Goal: Complete application form: Complete application form

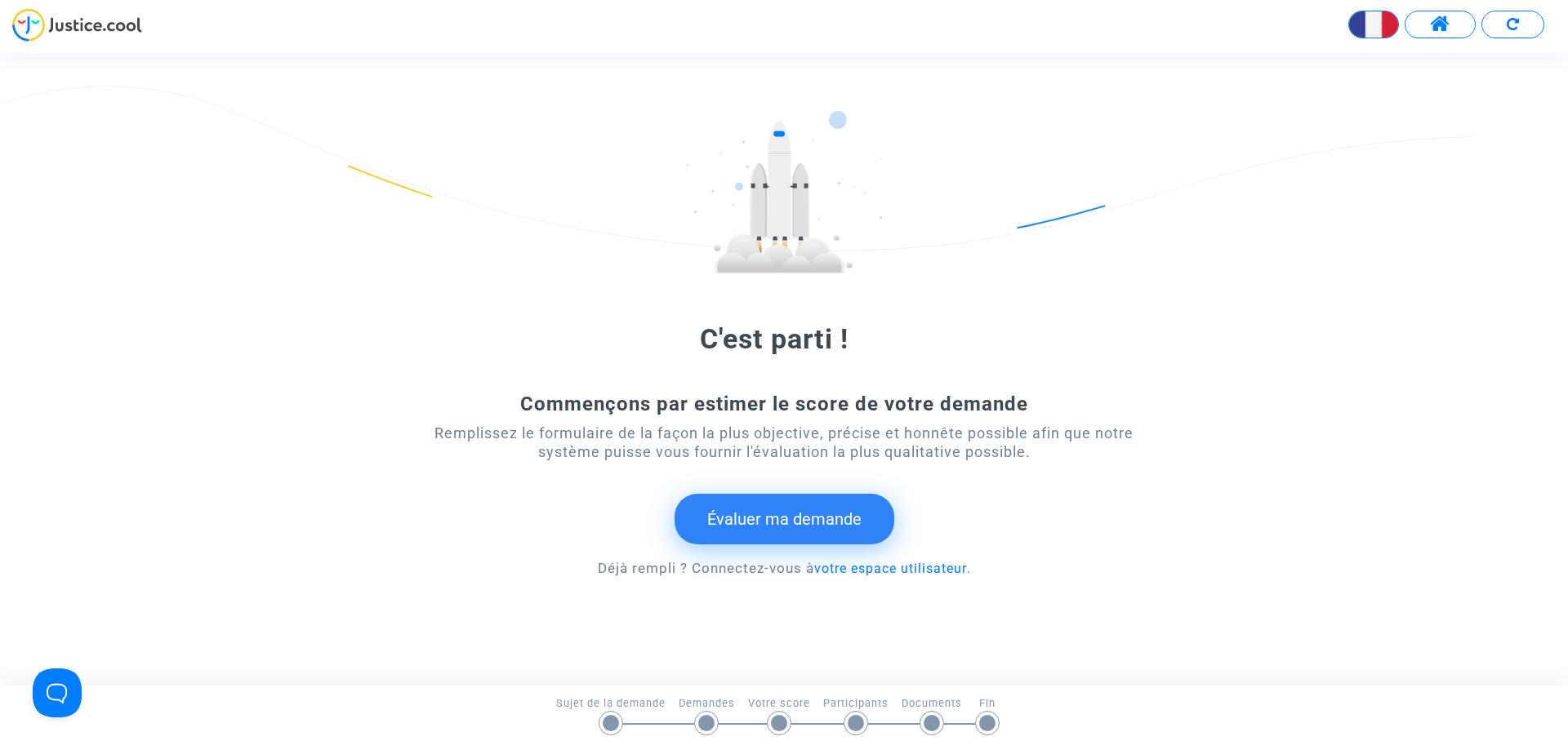
click at [777, 518] on button "Évaluer ma demande" at bounding box center [784, 519] width 220 height 51
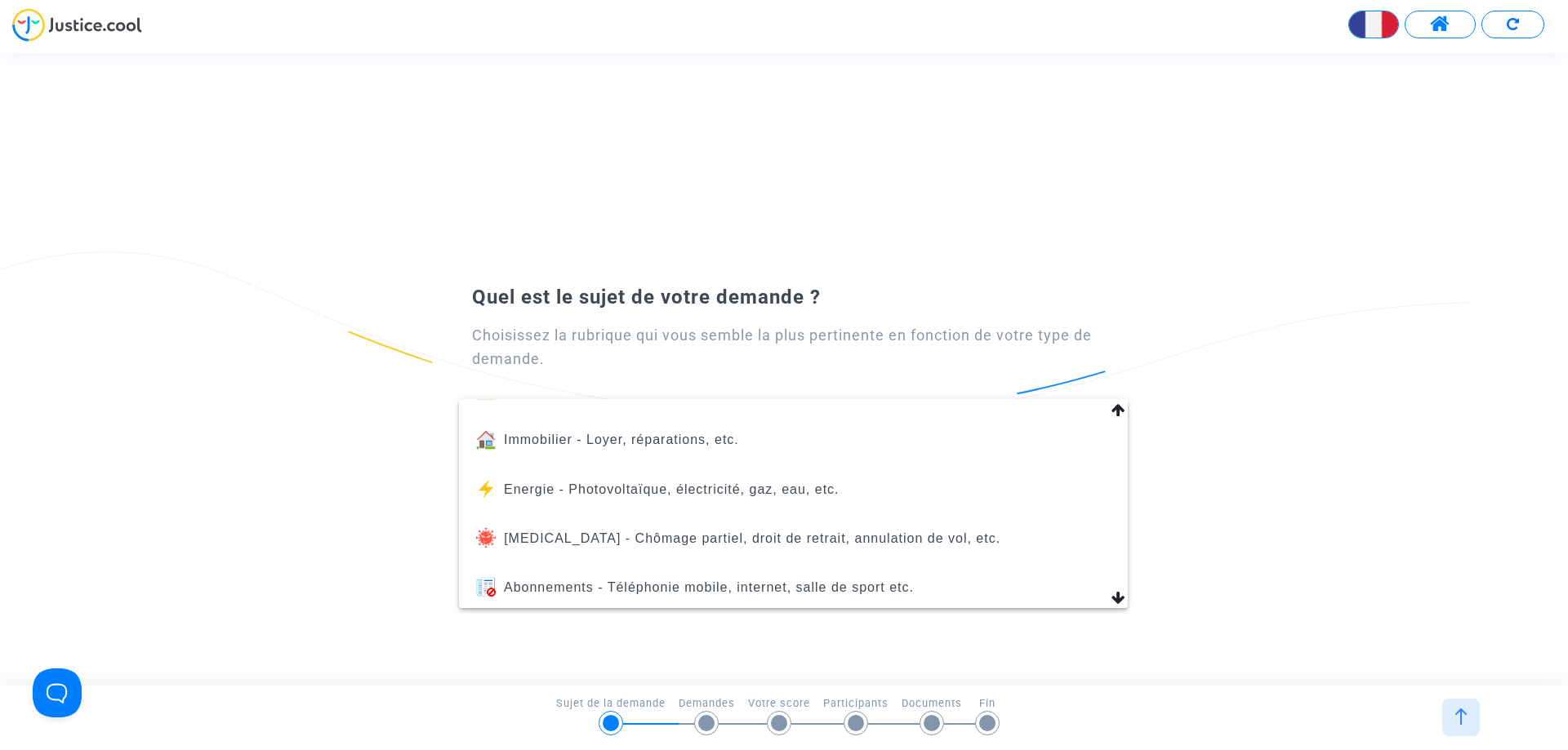
scroll to position [163, 0]
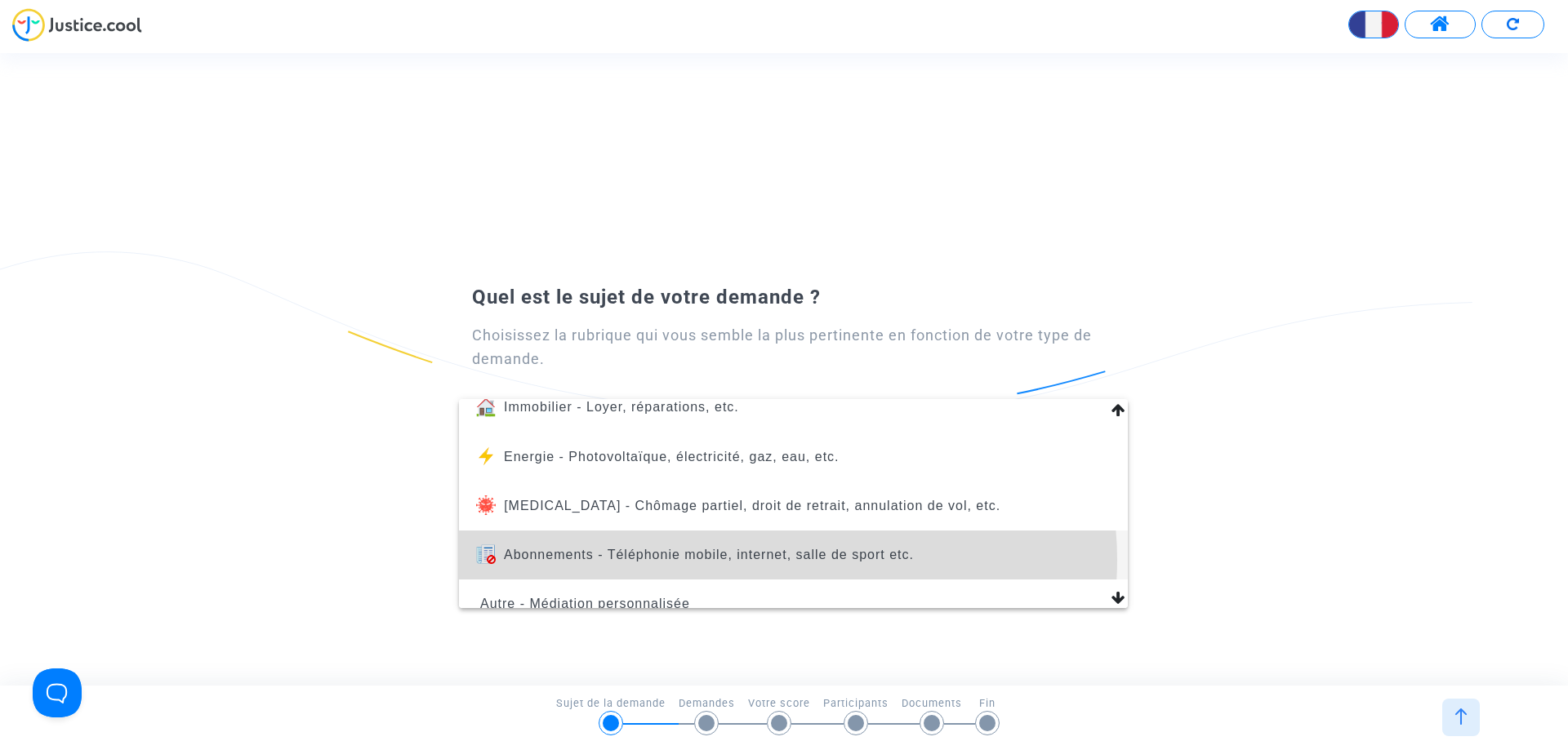
click at [784, 560] on span "Abonnements - Téléphonie mobile, internet, salle de sport etc." at bounding box center [709, 554] width 410 height 14
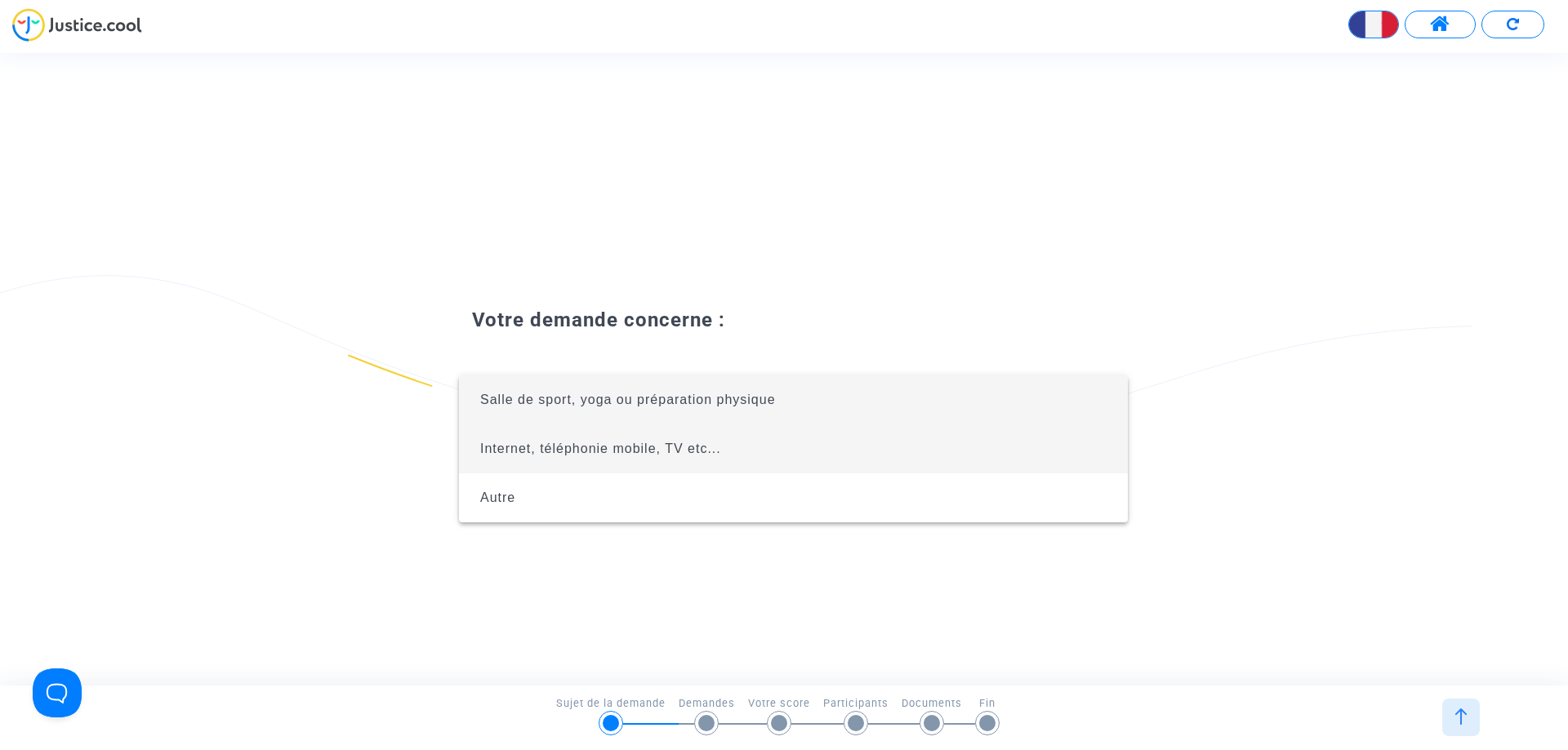
click at [606, 451] on span "Internet, téléphonie mobile, TV etc..." at bounding box center [601, 448] width 241 height 14
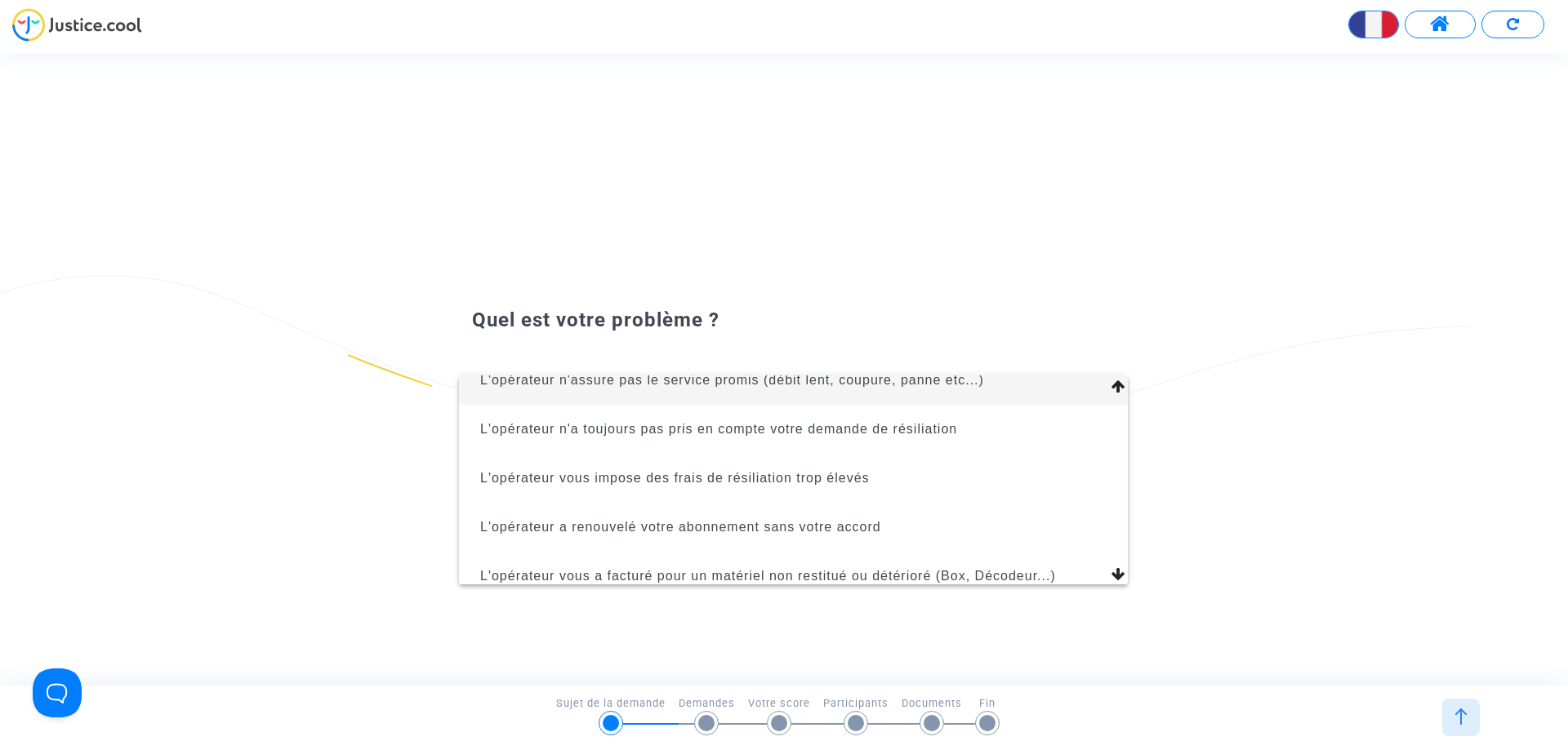
scroll to position [0, 0]
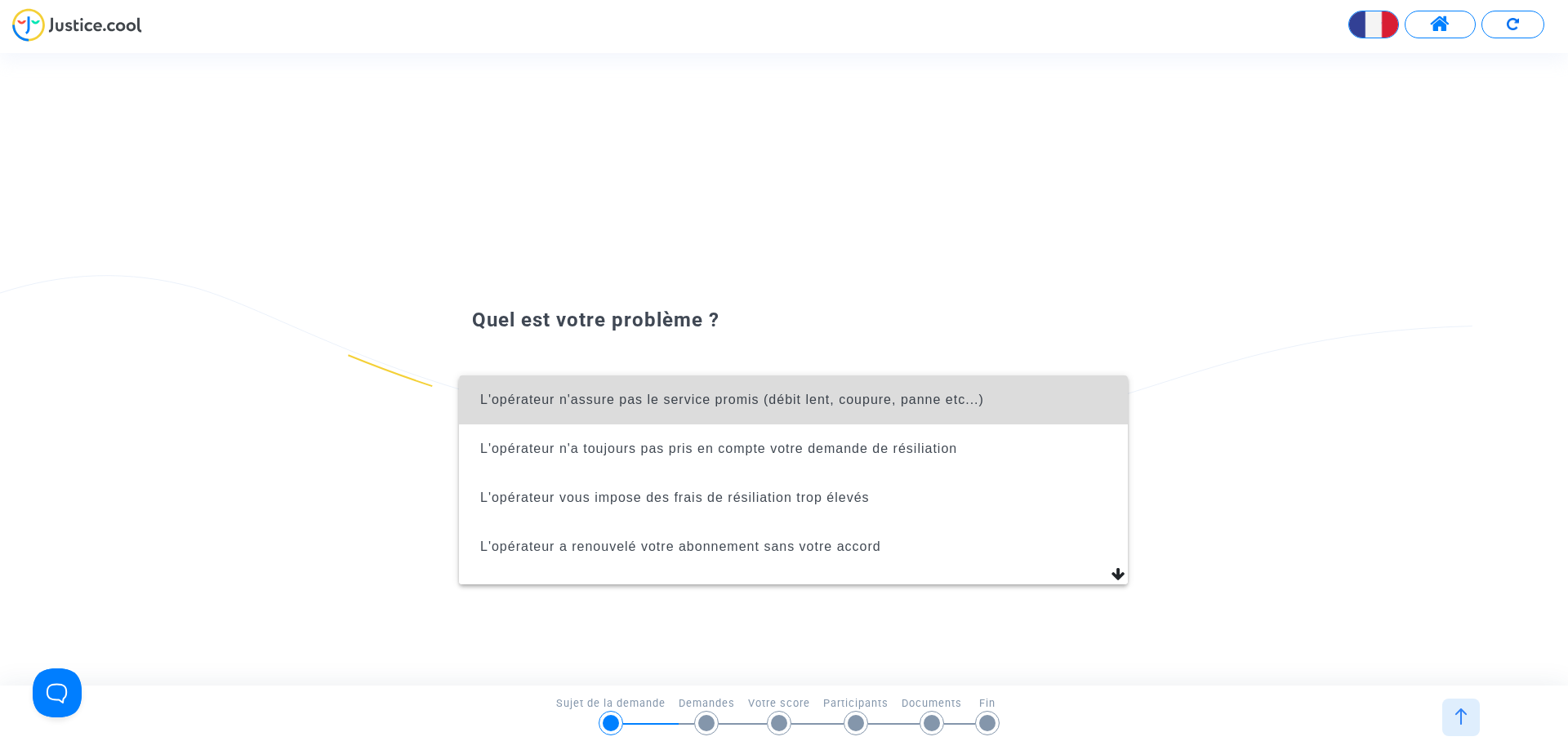
click at [833, 406] on span "L'opérateur n'assure pas le service promis (débit lent, coupure, panne etc...)" at bounding box center [732, 399] width 504 height 14
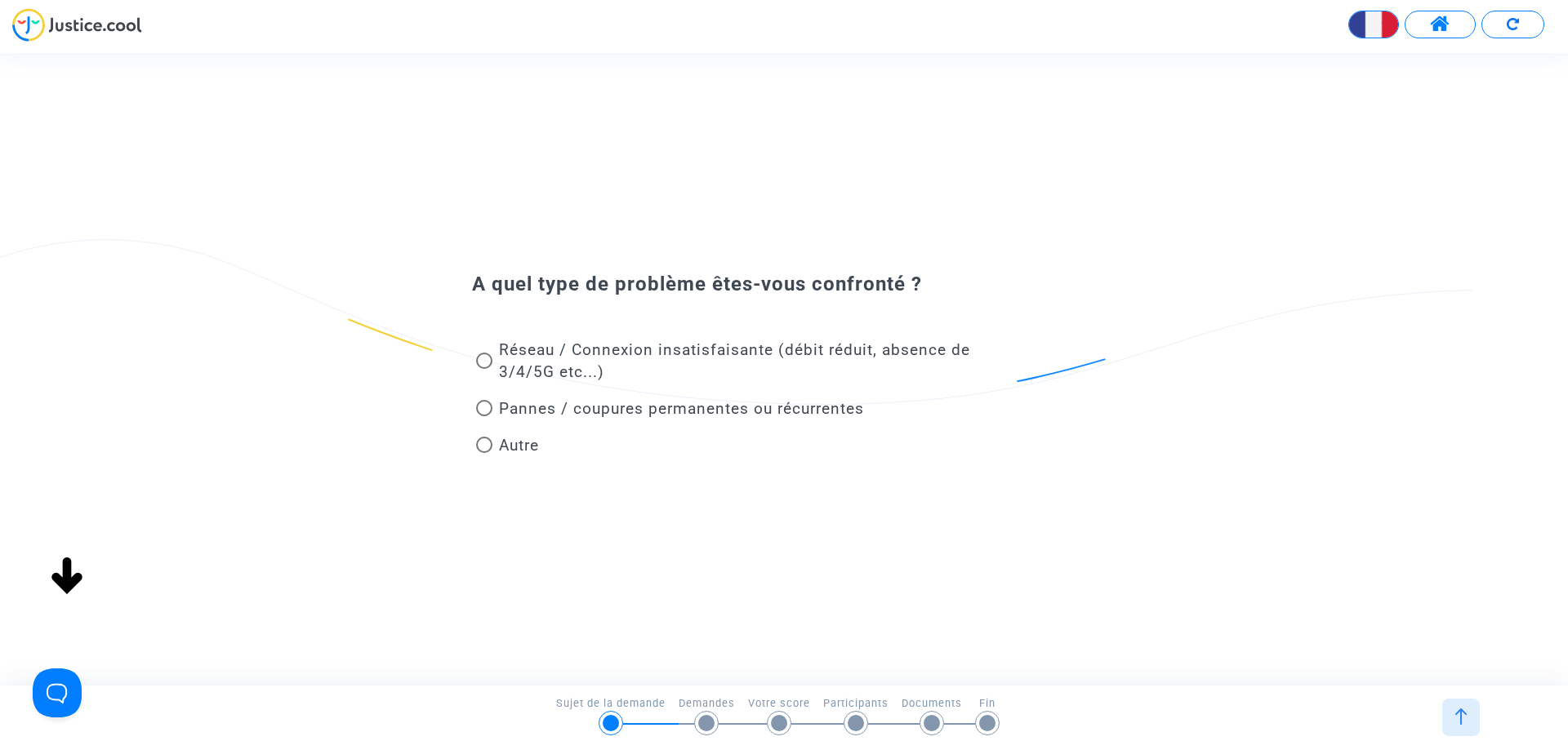
click at [489, 444] on span at bounding box center [485, 446] width 17 height 17
click at [485, 453] on input "Autre" at bounding box center [484, 453] width 1 height 1
radio input "true"
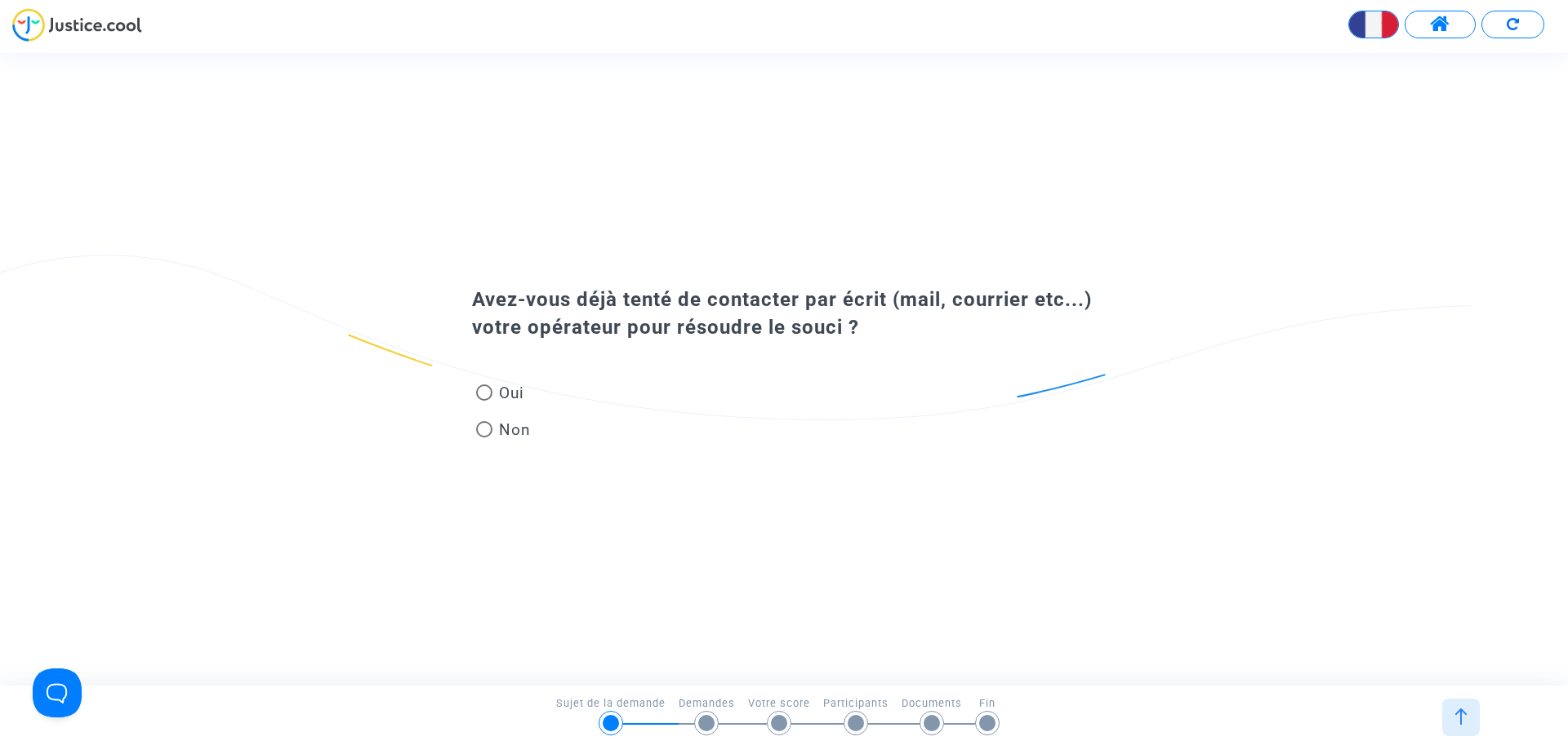
click at [483, 392] on span at bounding box center [485, 393] width 17 height 17
click at [484, 401] on input "Oui" at bounding box center [484, 401] width 1 height 1
radio input "true"
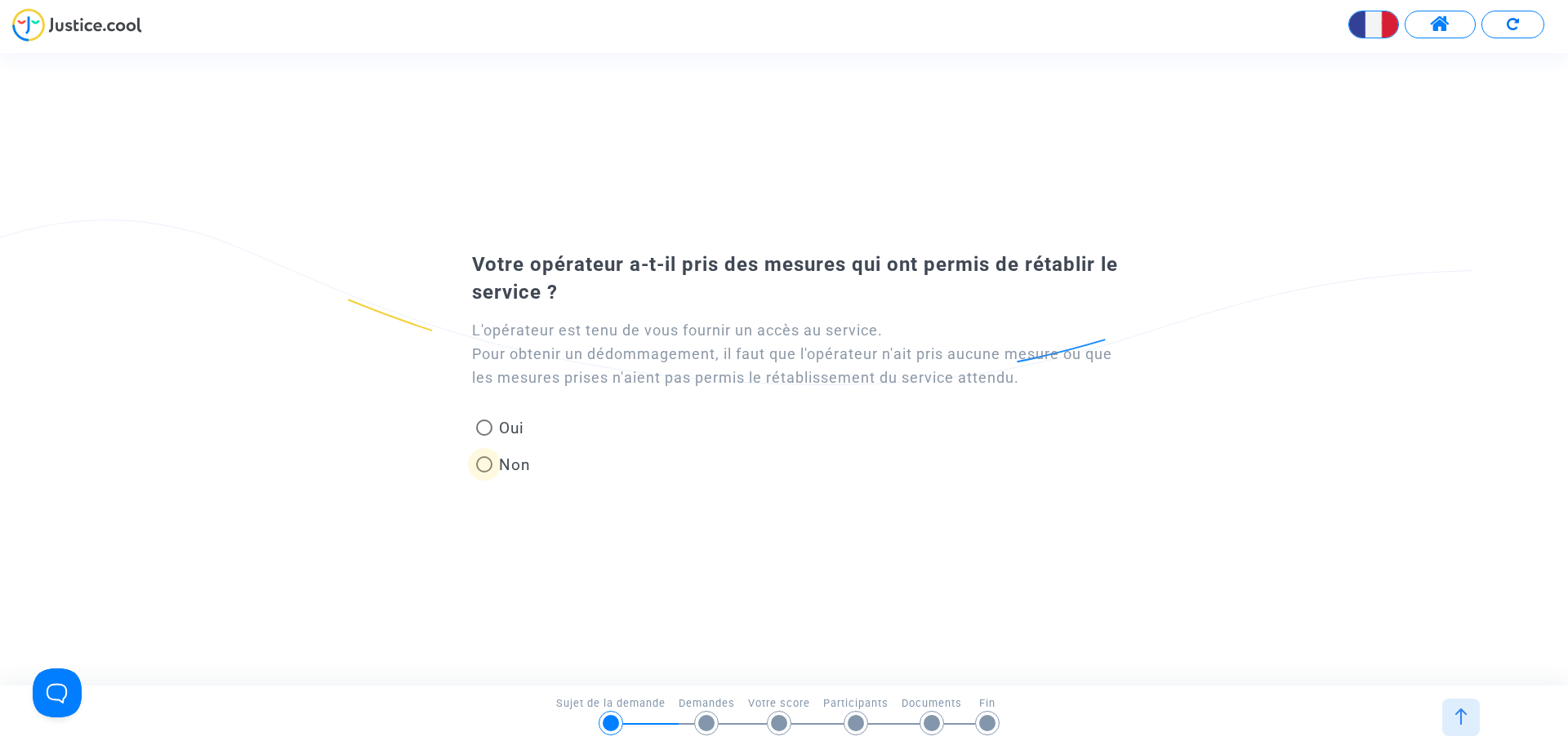
click at [481, 464] on span at bounding box center [485, 465] width 17 height 17
click at [484, 473] on input "Non" at bounding box center [484, 473] width 1 height 1
radio input "true"
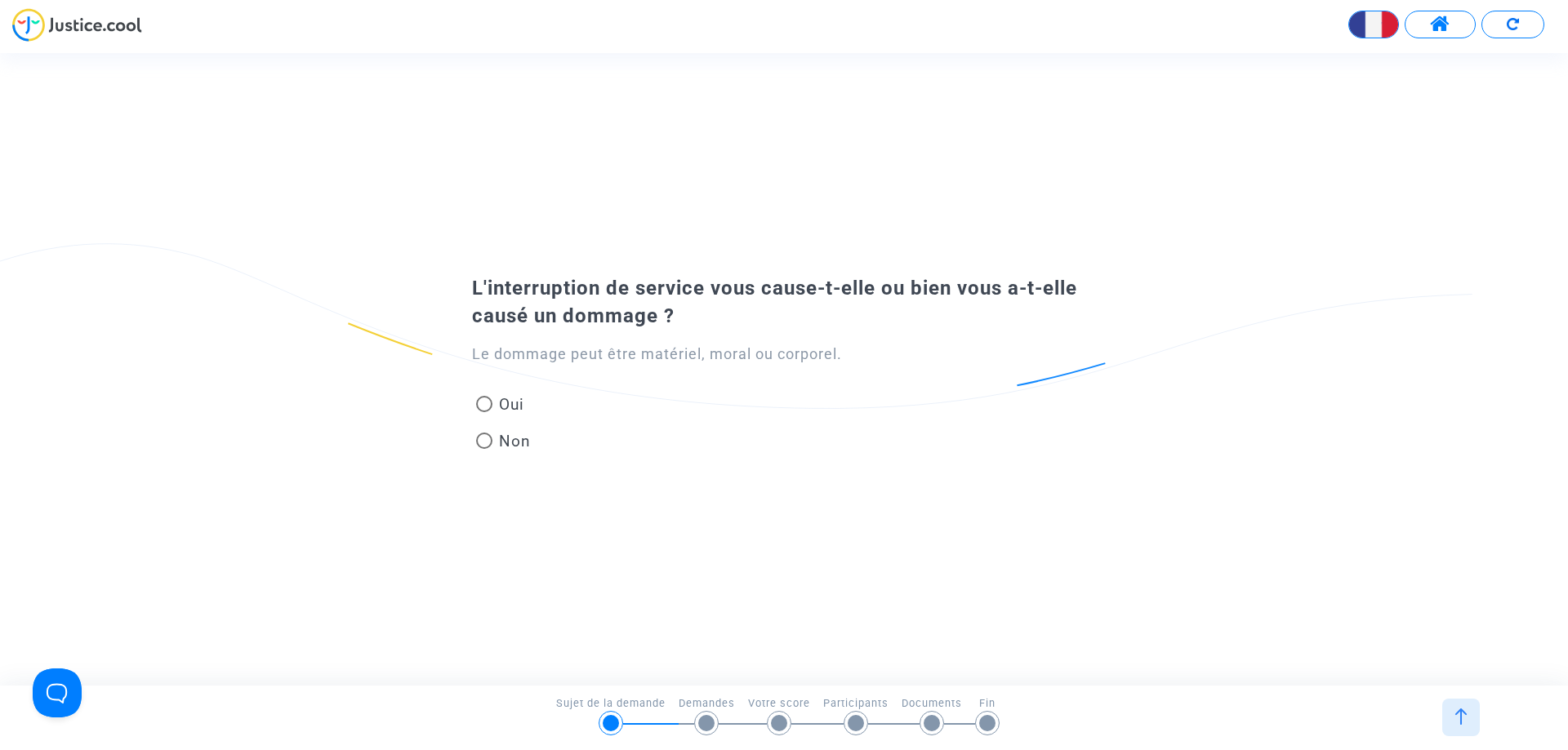
click at [485, 438] on span at bounding box center [485, 441] width 17 height 17
click at [485, 449] on input "Non" at bounding box center [484, 449] width 1 height 1
radio input "true"
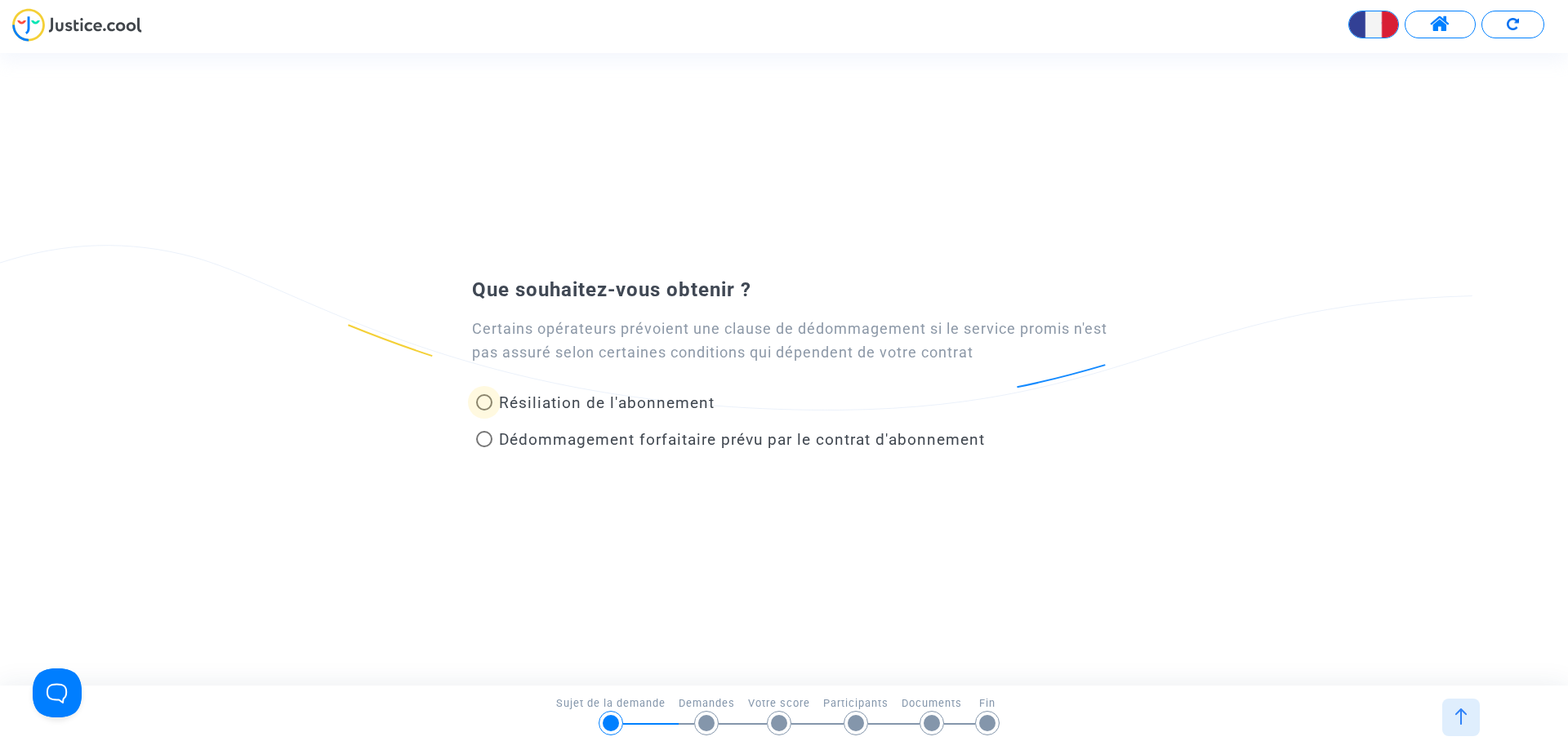
click at [482, 405] on span at bounding box center [485, 402] width 17 height 17
click at [484, 411] on input "Résiliation de l'abonnement" at bounding box center [484, 411] width 1 height 1
radio input "true"
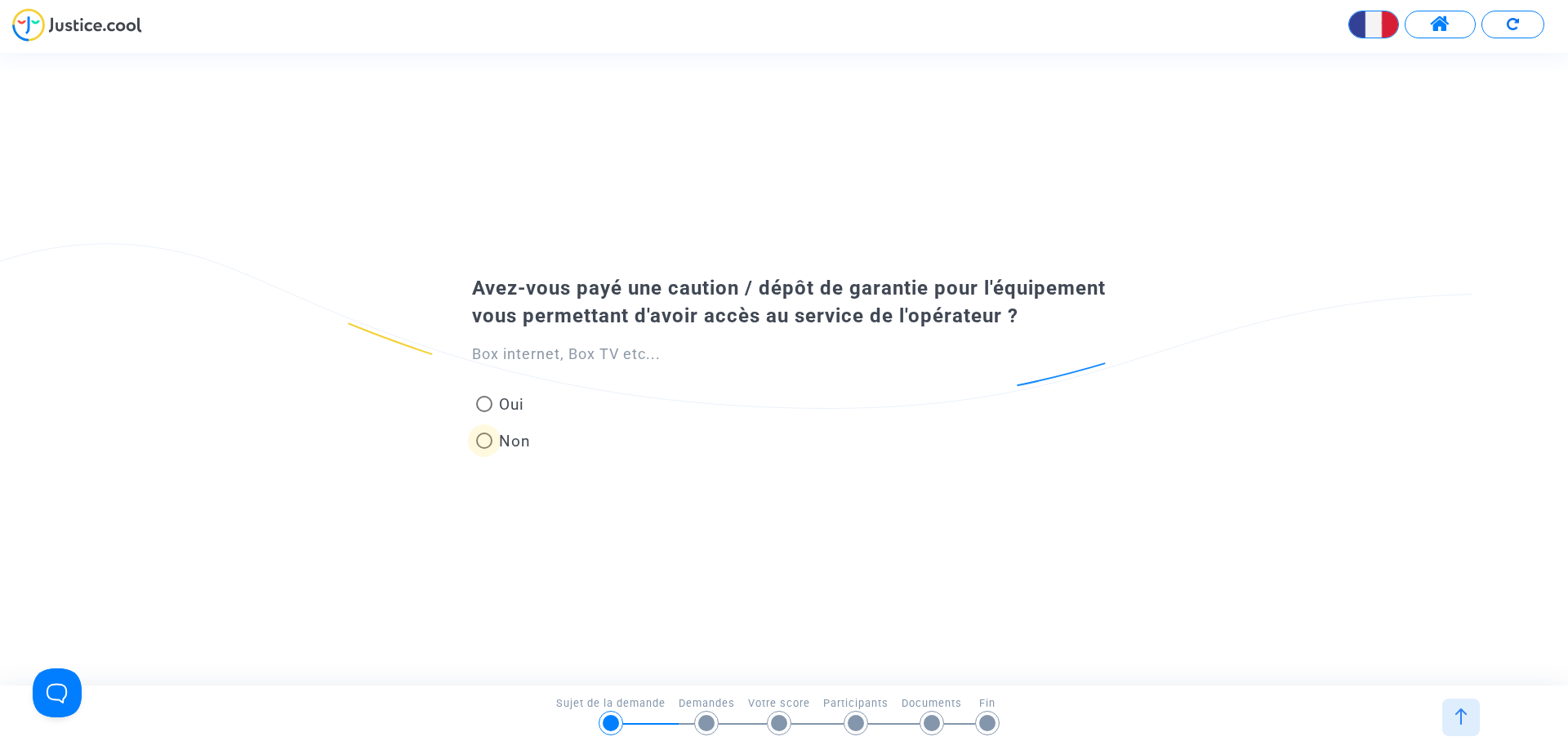
click at [489, 441] on span at bounding box center [485, 441] width 17 height 17
click at [485, 449] on input "Non" at bounding box center [484, 449] width 1 height 1
radio input "true"
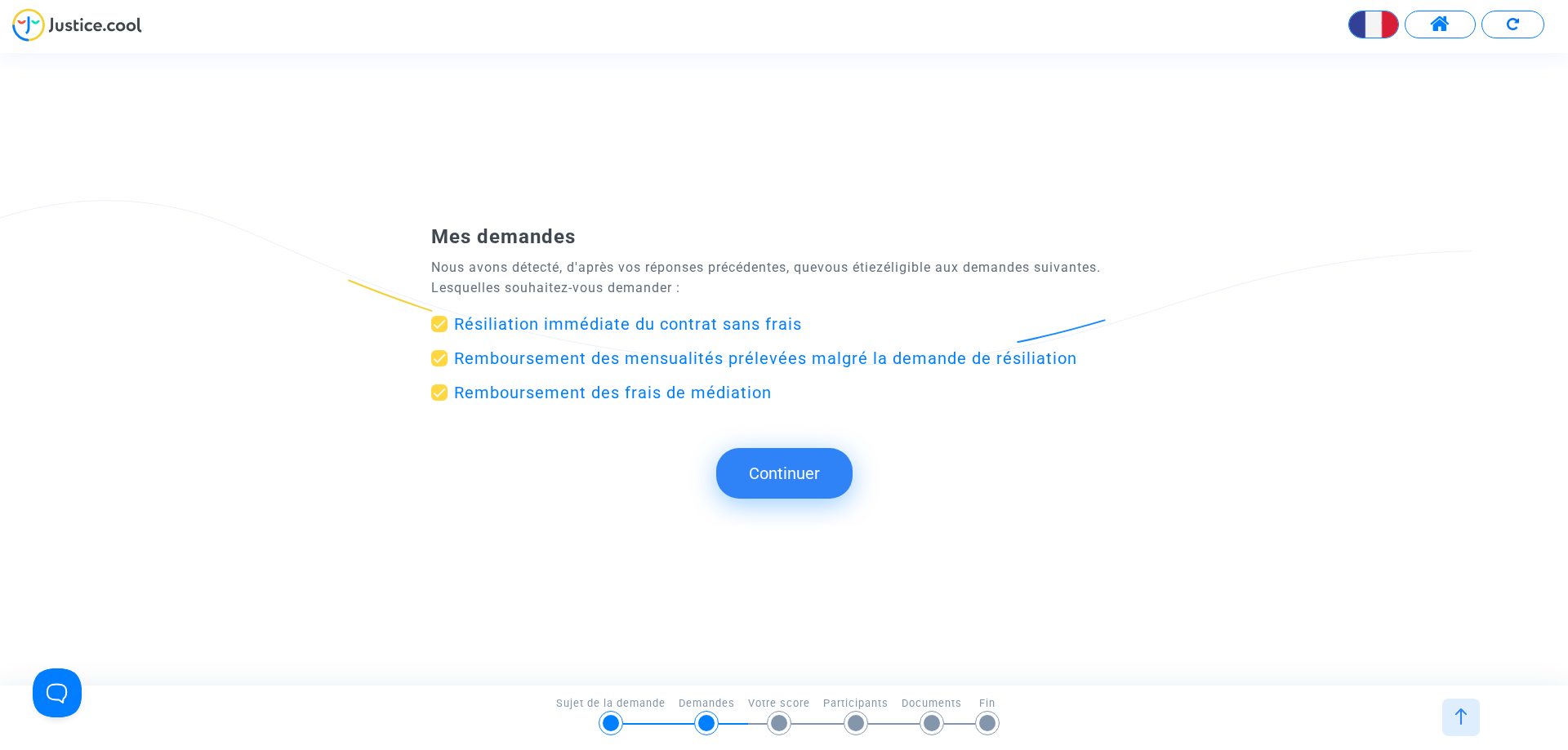
click at [782, 478] on button "Continuer" at bounding box center [784, 473] width 136 height 51
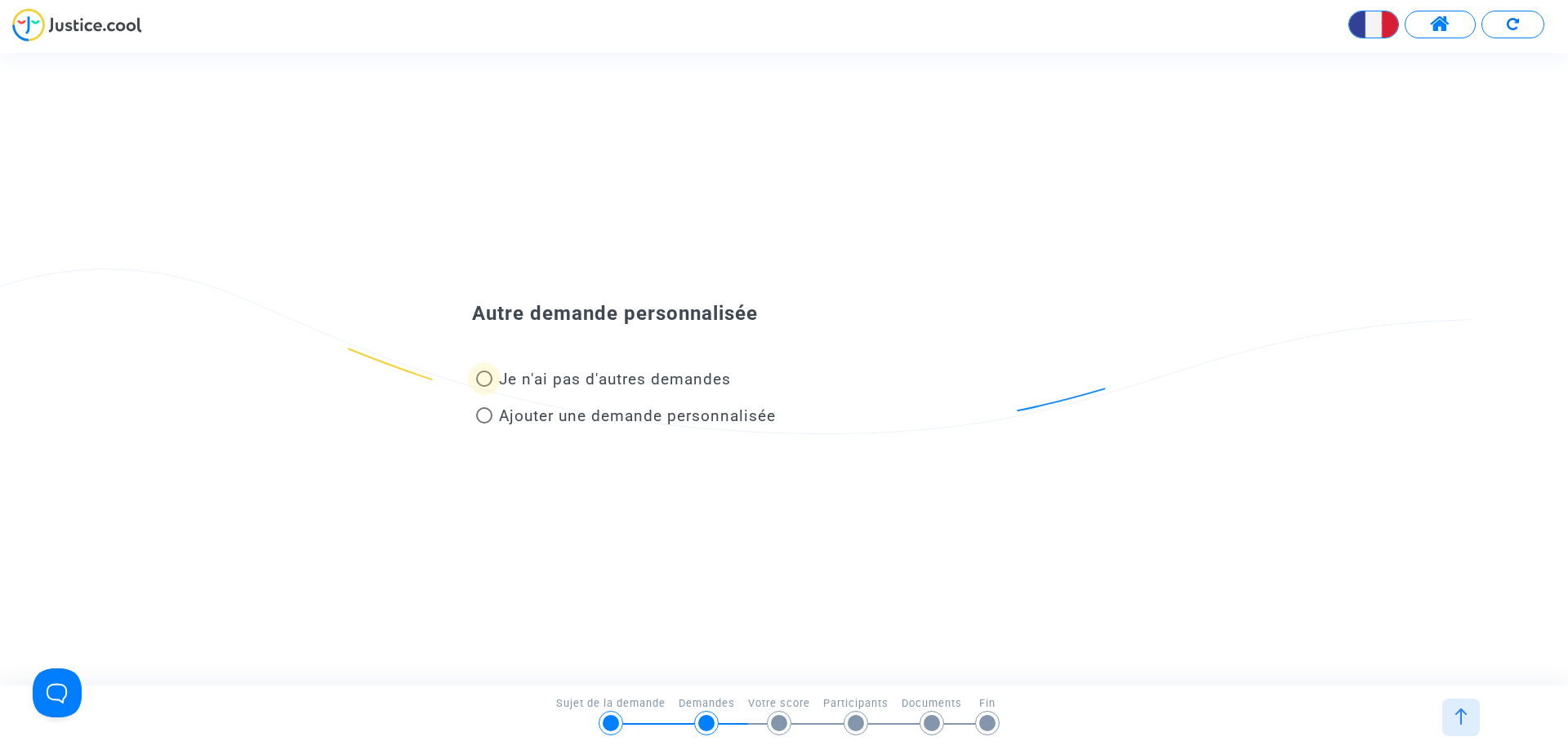
click at [481, 375] on span at bounding box center [485, 379] width 17 height 17
click at [484, 387] on input "Je n'ai pas d'autres demandes" at bounding box center [484, 387] width 1 height 1
radio input "true"
